Goal: Task Accomplishment & Management: Use online tool/utility

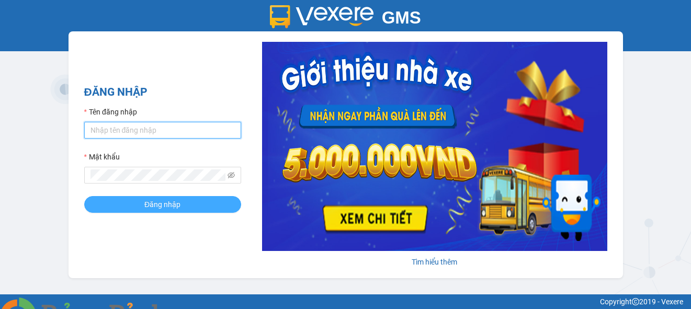
type input "luyen.cohai"
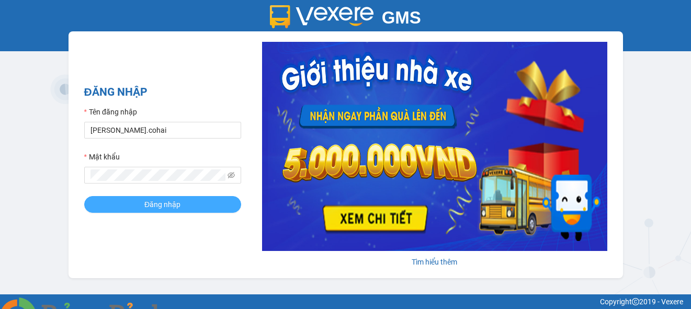
click at [176, 208] on span "Đăng nhập" at bounding box center [162, 205] width 36 height 12
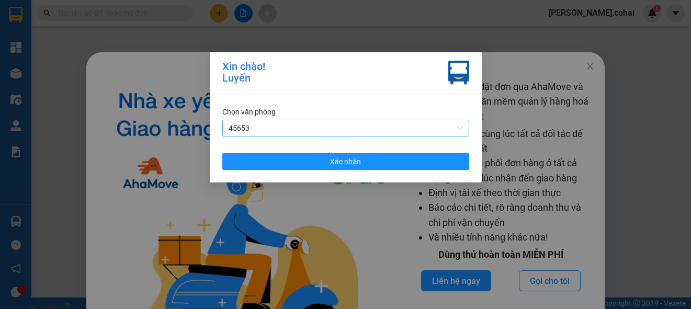
click at [312, 121] on span "45653" at bounding box center [345, 128] width 234 height 16
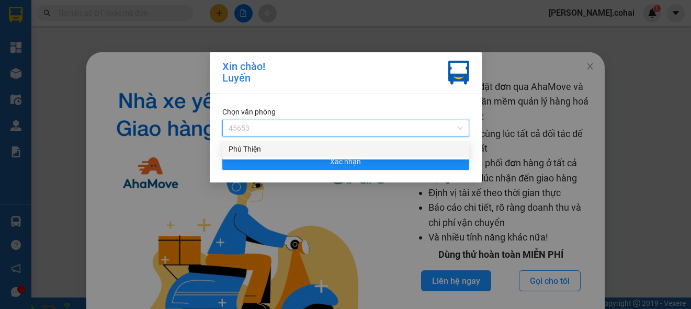
click at [299, 144] on div "Phú Thiện" at bounding box center [345, 149] width 234 height 12
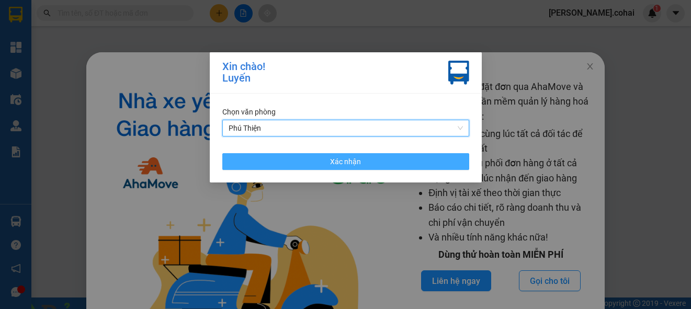
click at [301, 162] on button "Xác nhận" at bounding box center [345, 161] width 247 height 17
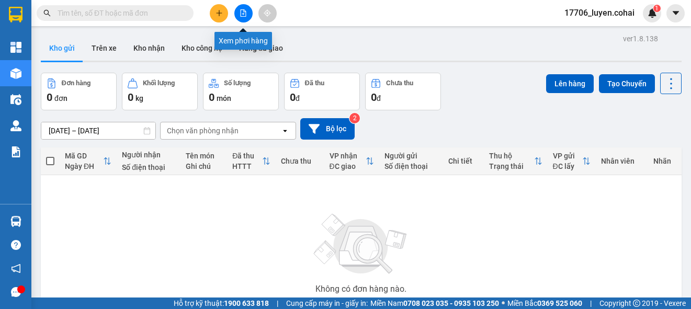
click at [246, 18] on button at bounding box center [243, 13] width 18 height 18
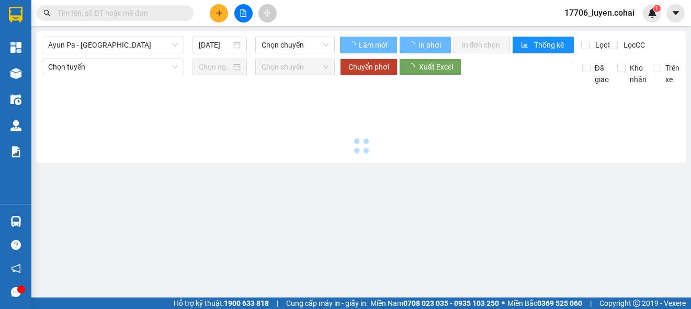
type input "15/08/2025"
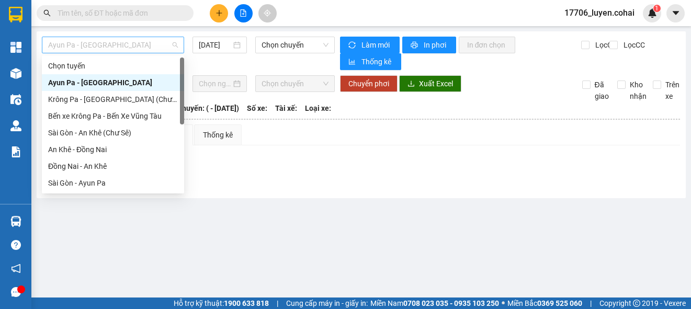
click at [153, 41] on span "Ayun Pa - Sài Gòn" at bounding box center [113, 45] width 130 height 16
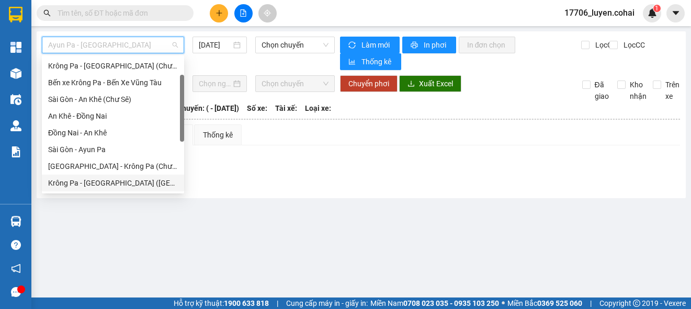
scroll to position [50, 0]
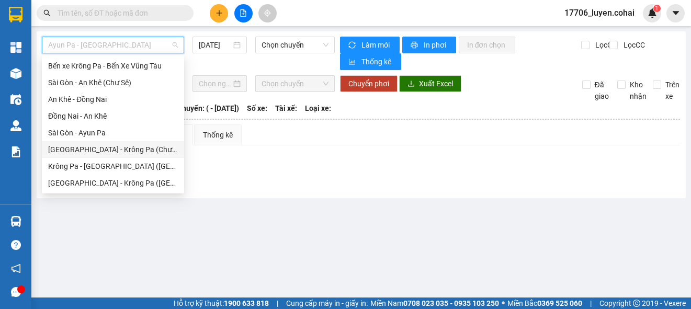
click at [148, 151] on div "Sài Gòn - Krông Pa (Chư RCăm)" at bounding box center [113, 150] width 130 height 12
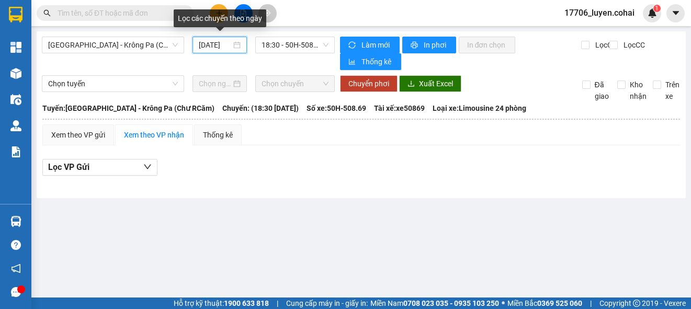
click at [215, 47] on input "15/08/2025" at bounding box center [215, 45] width 32 height 12
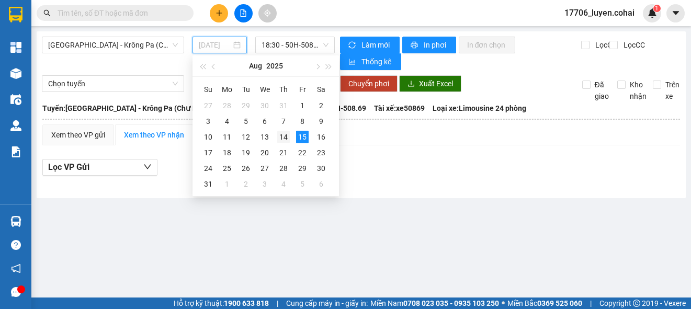
click at [283, 131] on div "14" at bounding box center [283, 137] width 13 height 13
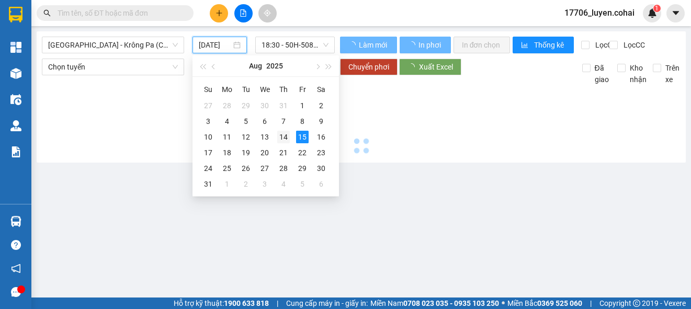
type input "14/08/2025"
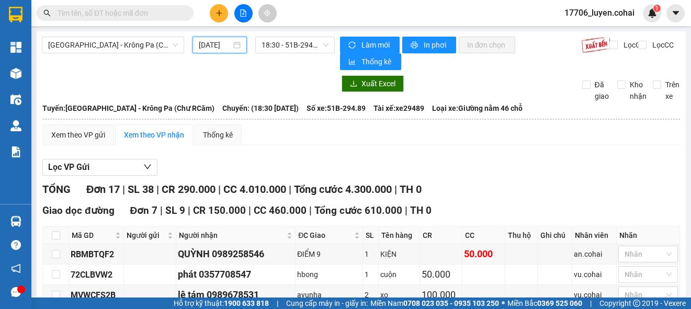
click at [333, 162] on div "Lọc VP Gửi" at bounding box center [360, 167] width 637 height 17
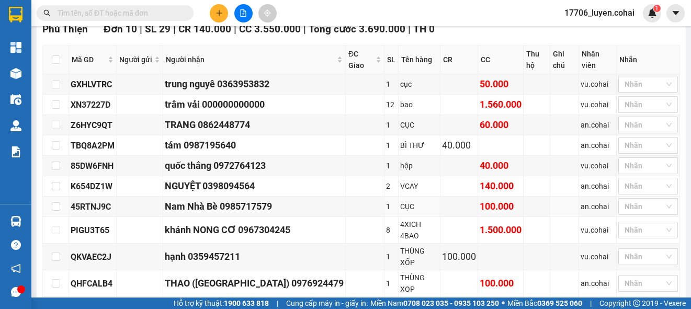
scroll to position [426, 0]
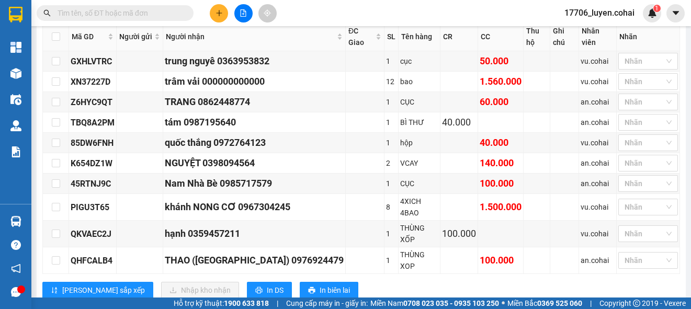
click at [390, 282] on div "Lưu sắp xếp Nhập kho nhận In DS In biên lai" at bounding box center [360, 290] width 637 height 17
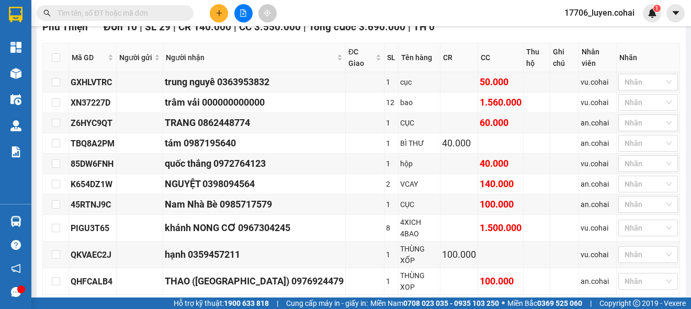
click at [412, 271] on div "Phú Thiện Đơn 10 | SL 29 | CR 140.000 | CC 3.550.000 | Tổng cước 3.690.000 | TH…" at bounding box center [360, 173] width 637 height 308
click at [466, 303] on div "Lưu sắp xếp Nhập kho nhận In DS In biên lai" at bounding box center [360, 311] width 637 height 17
